Goal: Obtain resource: Download file/media

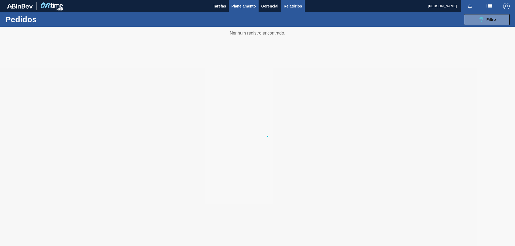
click at [297, 4] on span "Relatórios" at bounding box center [293, 6] width 18 height 6
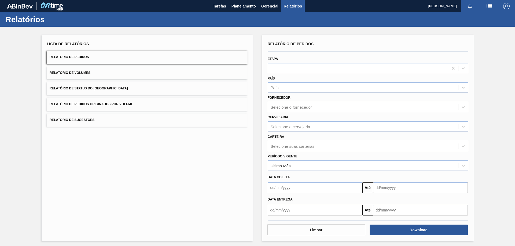
click at [286, 143] on div "Selecione suas carteiras" at bounding box center [363, 146] width 190 height 8
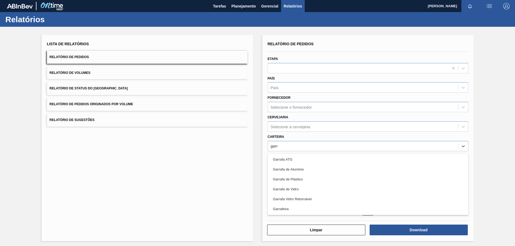
type input "garra"
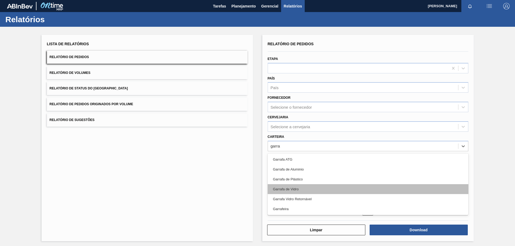
click at [291, 186] on div "Garrafa de Vidro" at bounding box center [368, 190] width 201 height 10
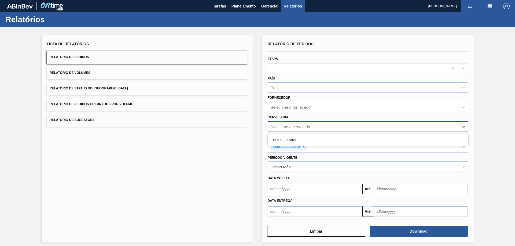
click at [298, 127] on div "Selecione a cervejaria" at bounding box center [291, 126] width 40 height 5
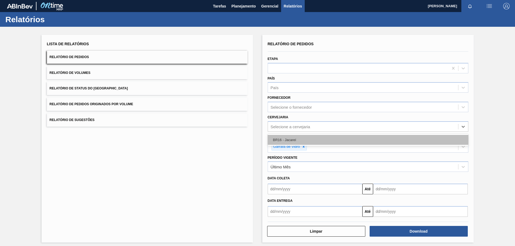
click at [285, 141] on div "BR16 - Jacareí" at bounding box center [368, 140] width 201 height 10
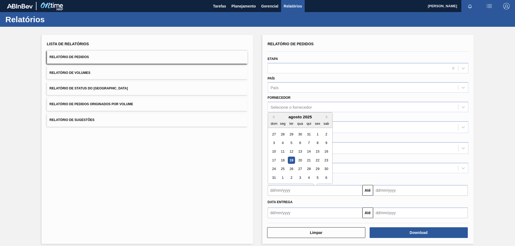
click at [281, 192] on input "text" at bounding box center [315, 190] width 95 height 11
click at [282, 157] on div "18" at bounding box center [282, 157] width 7 height 7
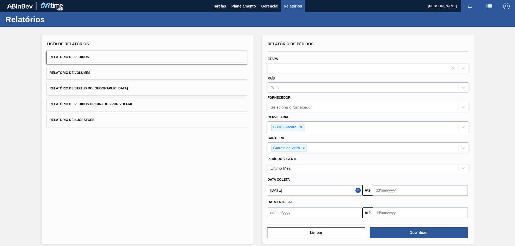
type input "[DATE]"
click at [406, 192] on input "text" at bounding box center [420, 190] width 95 height 11
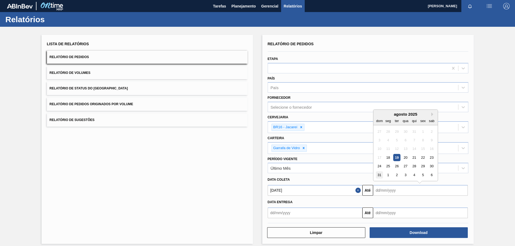
click at [379, 173] on div "31" at bounding box center [379, 175] width 7 height 7
type input "[DATE]"
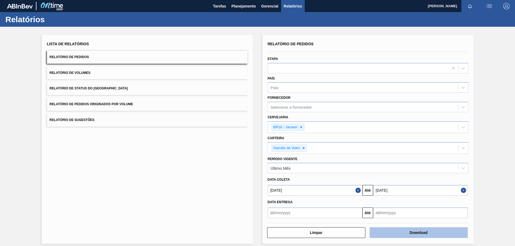
click at [393, 229] on button "Download" at bounding box center [419, 233] width 98 height 11
click at [286, 187] on input "[DATE]" at bounding box center [315, 190] width 95 height 11
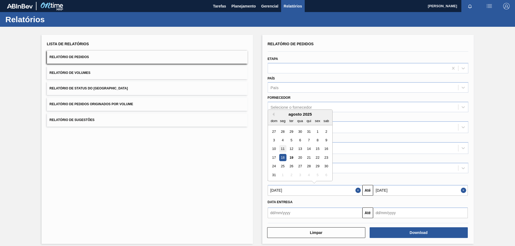
click at [283, 148] on div "11" at bounding box center [282, 149] width 7 height 7
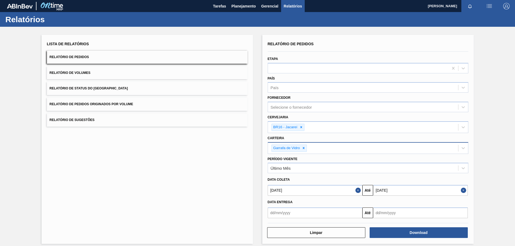
type input "[DATE]"
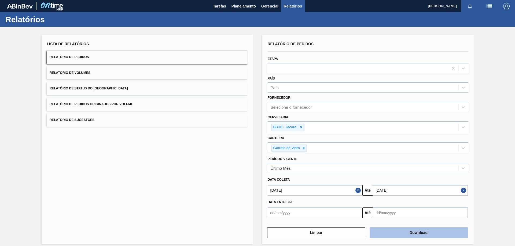
click at [402, 231] on button "Download" at bounding box center [419, 233] width 98 height 11
